Goal: Information Seeking & Learning: Check status

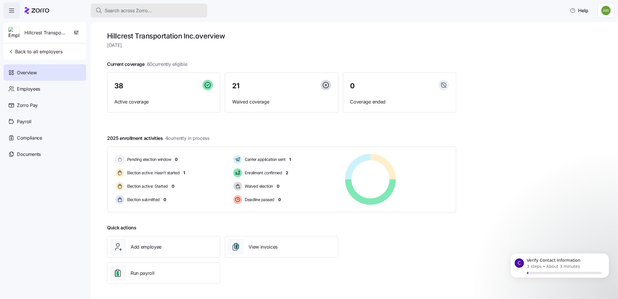
click at [153, 9] on div "Search across Zorro..." at bounding box center [148, 10] width 107 height 7
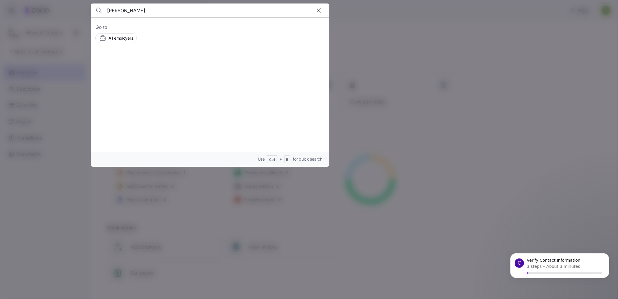
type input "[PERSON_NAME]"
click at [157, 70] on div "Employers Hillcrest Transportation Inc. Employees" at bounding box center [193, 73] width 112 height 7
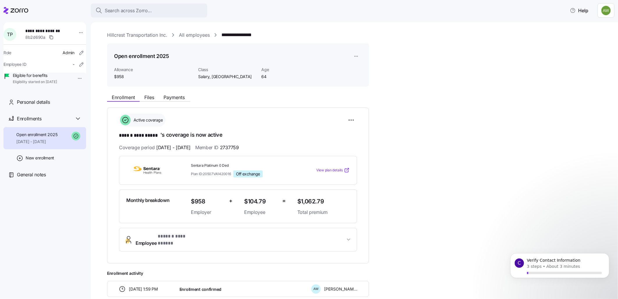
click at [272, 233] on span "**********" at bounding box center [241, 240] width 210 height 14
